Goal: Task Accomplishment & Management: Use online tool/utility

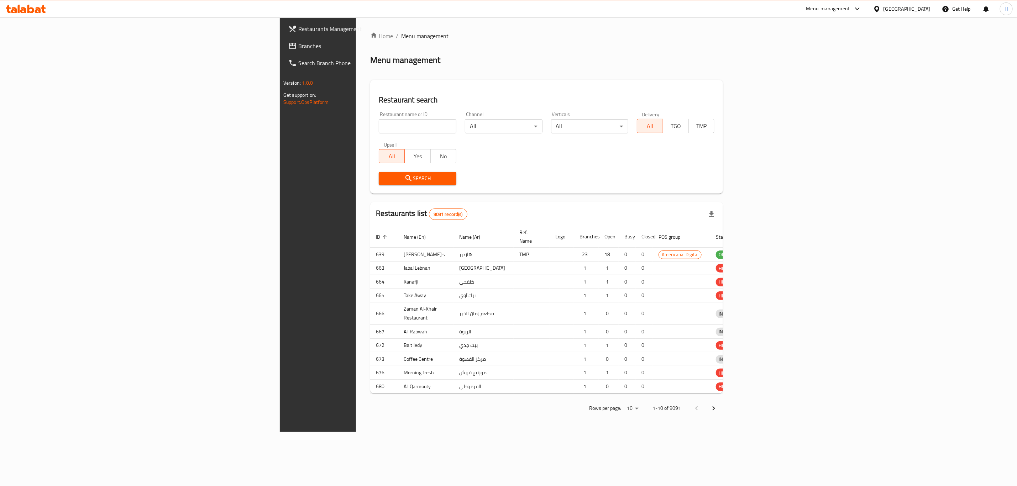
click at [379, 126] on input "search" at bounding box center [418, 126] width 78 height 14
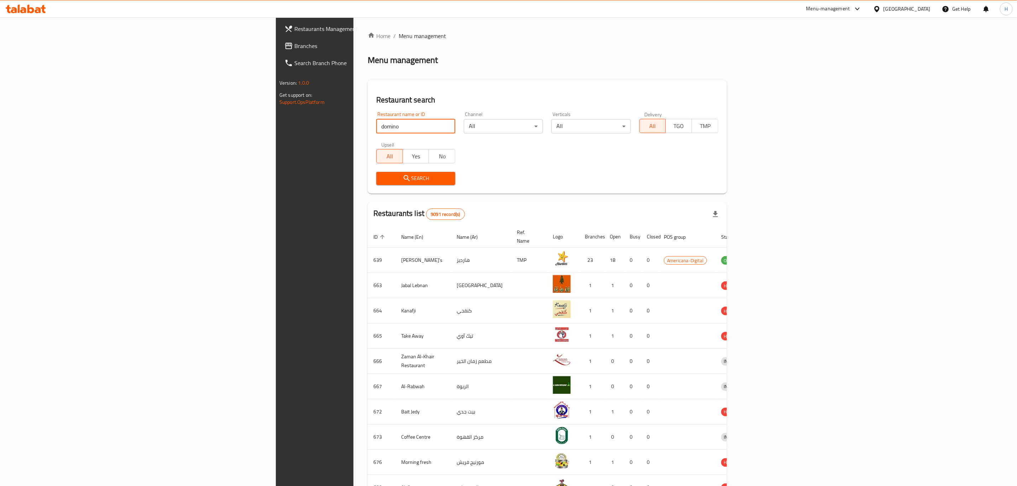
type input "domino"
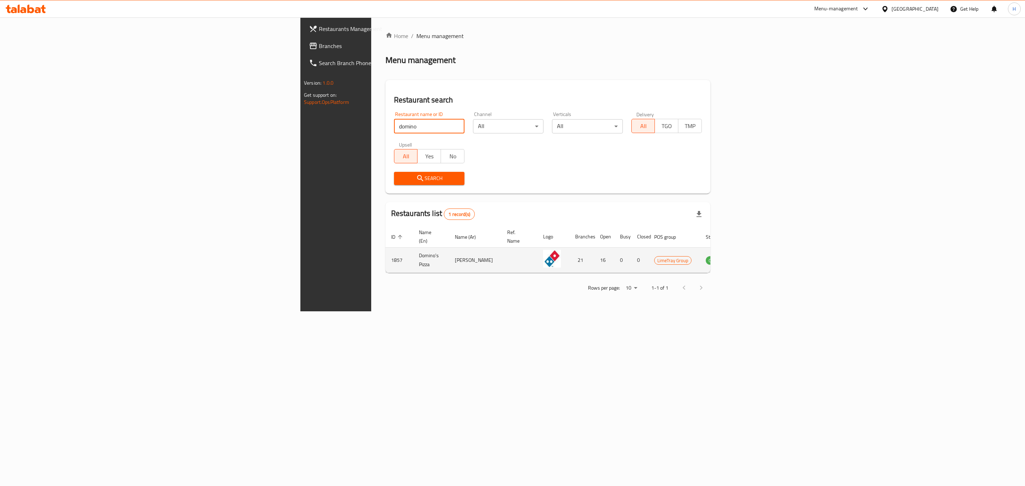
click at [762, 253] on td "enhanced table" at bounding box center [749, 260] width 25 height 25
click at [751, 258] on icon "enhanced table" at bounding box center [747, 261] width 8 height 6
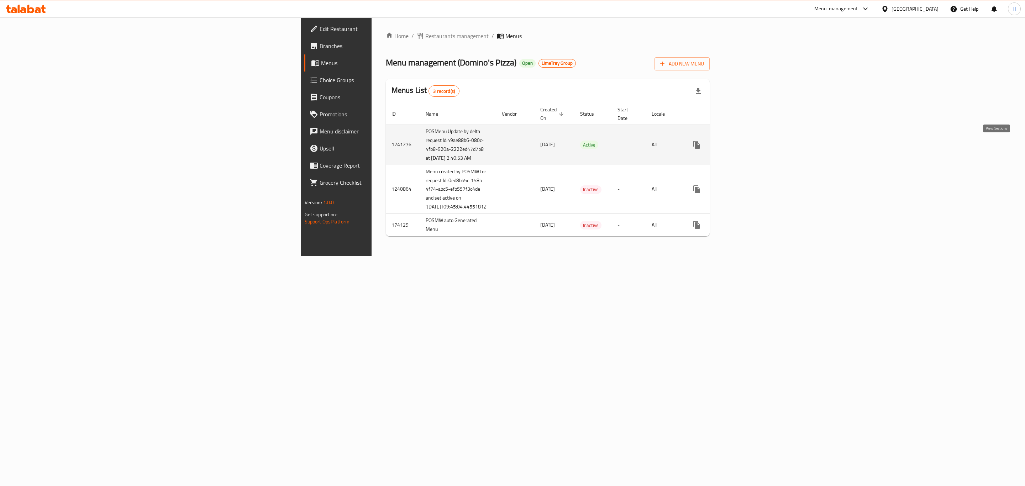
click at [752, 144] on icon "enhanced table" at bounding box center [748, 145] width 9 height 9
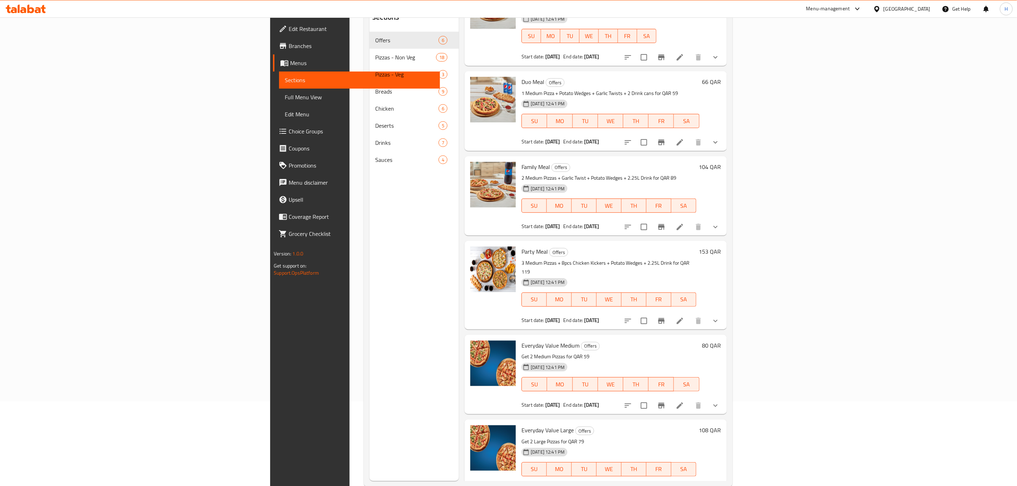
scroll to position [100, 0]
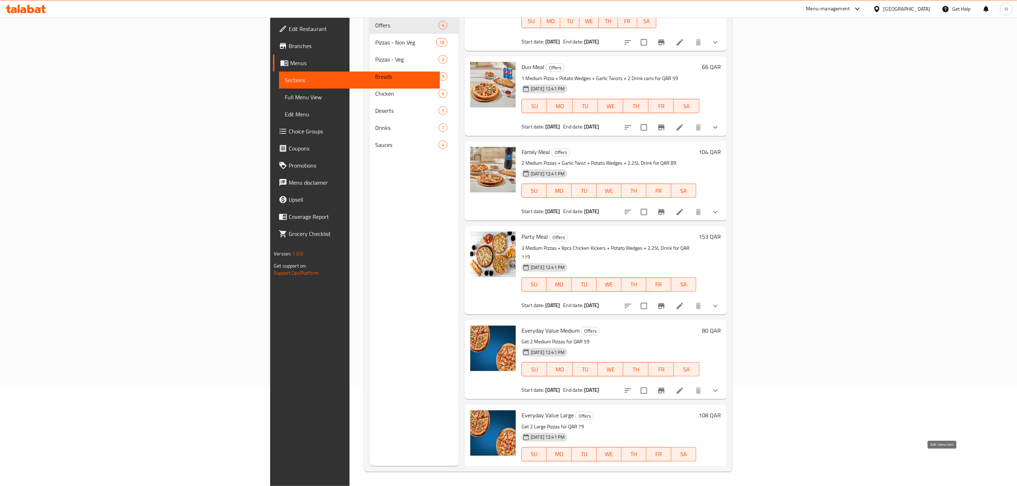
click at [684, 471] on icon at bounding box center [679, 475] width 9 height 9
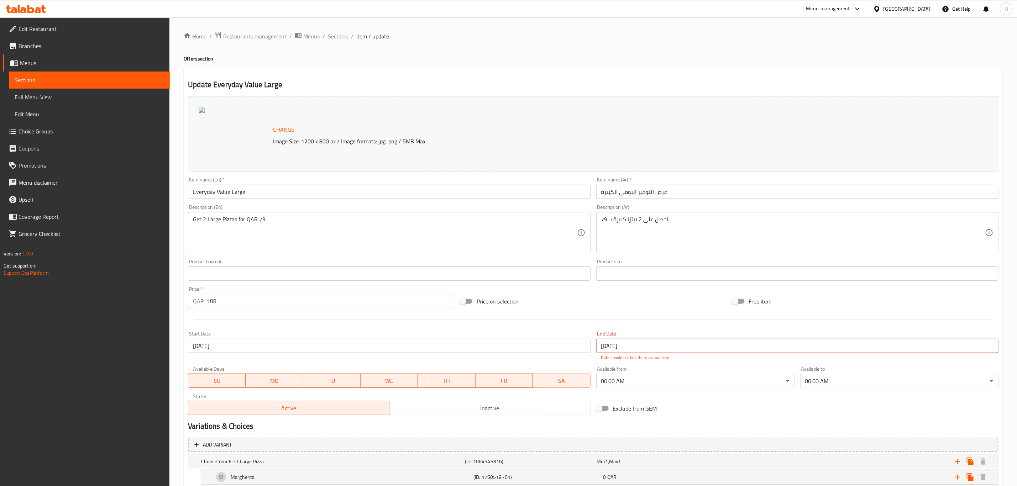
click at [64, 47] on span "Branches" at bounding box center [92, 46] width 146 height 9
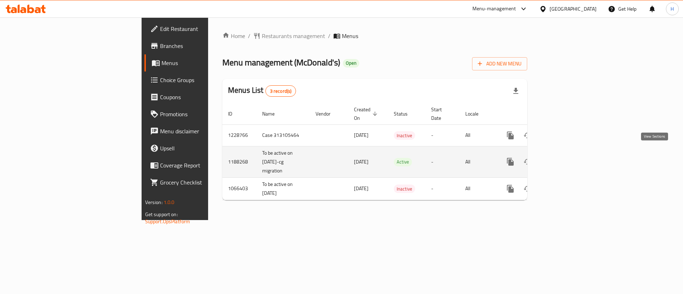
click at [570, 157] on link "enhanced table" at bounding box center [561, 161] width 17 height 17
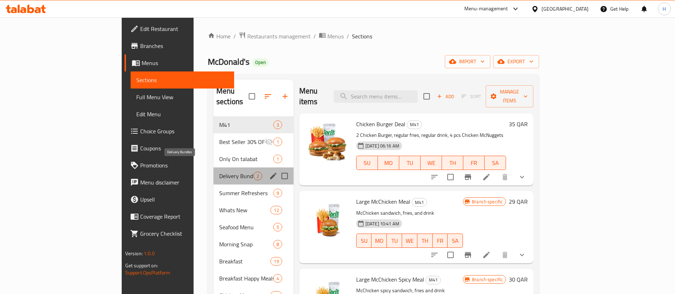
click at [219, 172] on span "Delivery Bundles" at bounding box center [236, 176] width 34 height 9
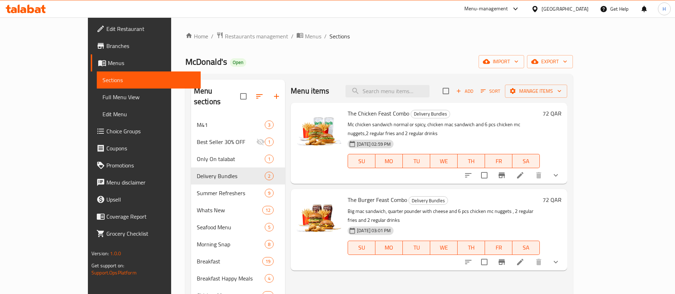
click at [523, 172] on icon at bounding box center [520, 175] width 6 height 6
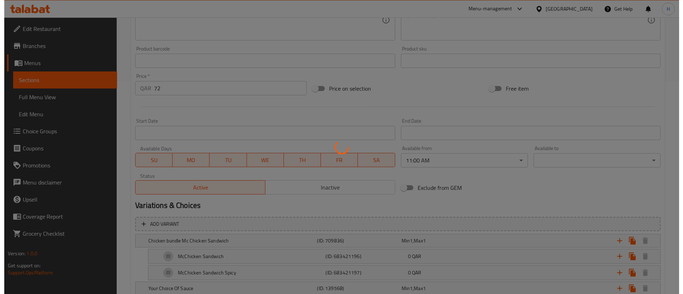
scroll to position [213, 0]
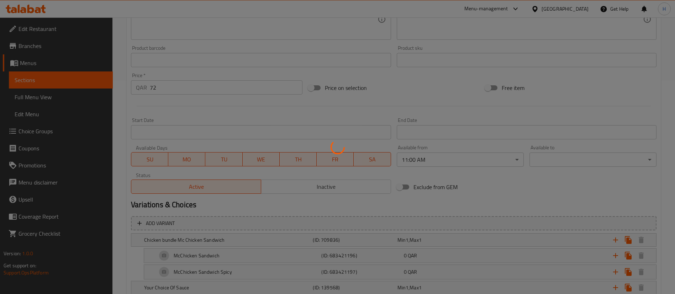
click at [446, 162] on div at bounding box center [337, 147] width 675 height 294
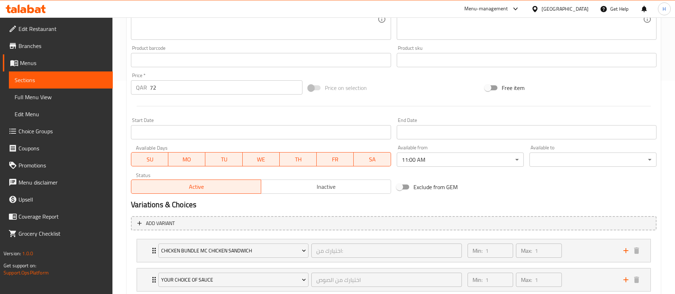
type input "اختيارك من:"
type input "1"
type input "اختيارك من الصوص"
type input "1"
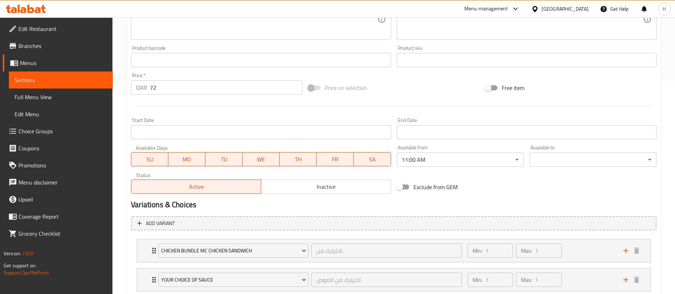
type input "1"
type input "إختيارك من المشروب::-"
type input "1"
type input "اختيارك من المشروب:-"
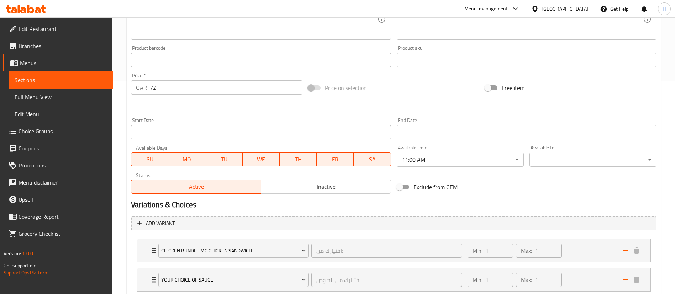
type input "1"
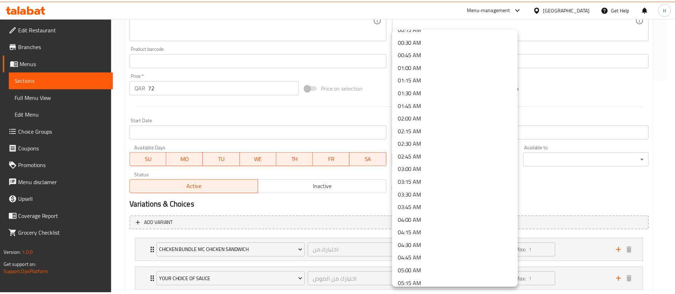
scroll to position [0, 0]
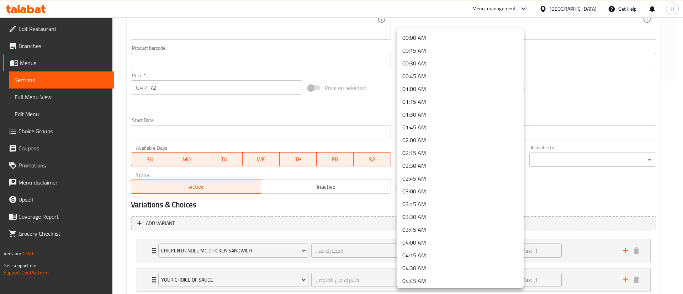
click at [430, 37] on li "00:00 AM" at bounding box center [460, 37] width 127 height 13
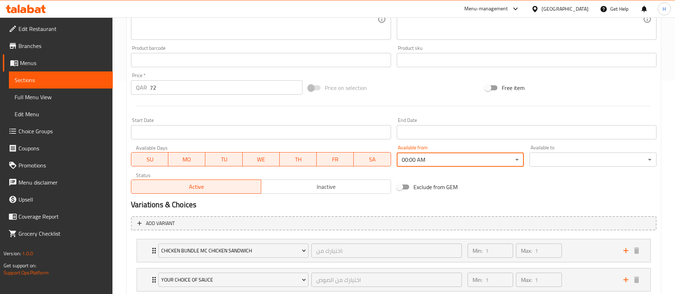
click at [523, 190] on div "Exclude from GEM" at bounding box center [482, 187] width 177 height 19
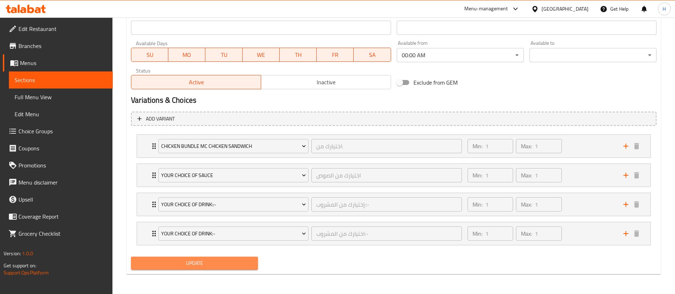
click at [242, 261] on span "Update" at bounding box center [195, 263] width 116 height 9
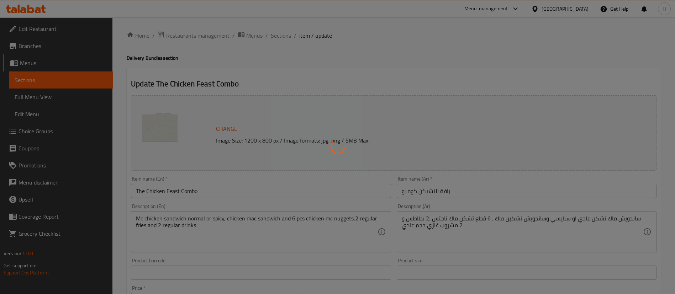
scroll to position [0, 0]
